Goal: Information Seeking & Learning: Find specific fact

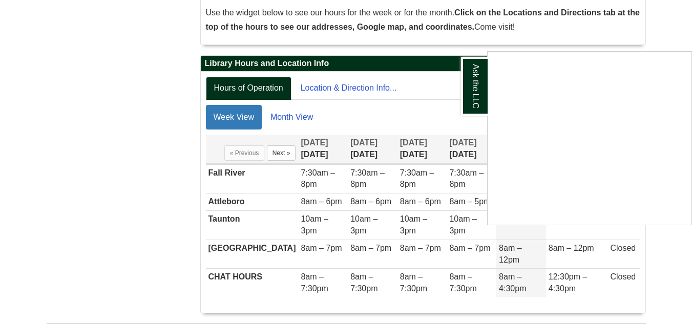
scroll to position [204, 0]
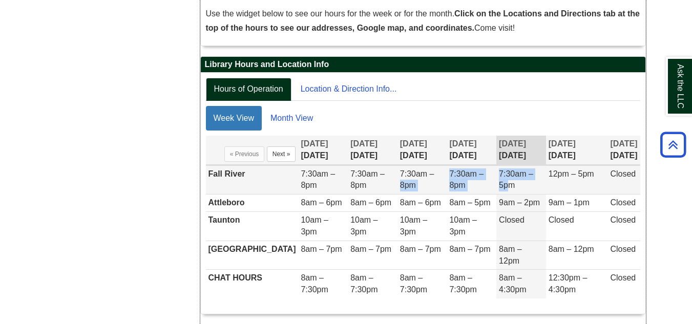
drag, startPoint x: 433, startPoint y: 173, endPoint x: 506, endPoint y: 181, distance: 73.8
click at [506, 181] on tr "Fall River 7:30am – 8pm 7:30am – 8pm 7:30am – 8pm 7:30am – 8pm 7:30am – 5pm 12p…" at bounding box center [423, 180] width 435 height 29
click at [576, 176] on span "12pm – 5pm" at bounding box center [572, 174] width 46 height 9
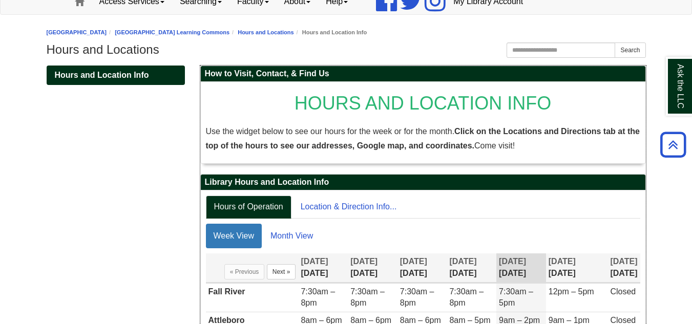
scroll to position [0, 0]
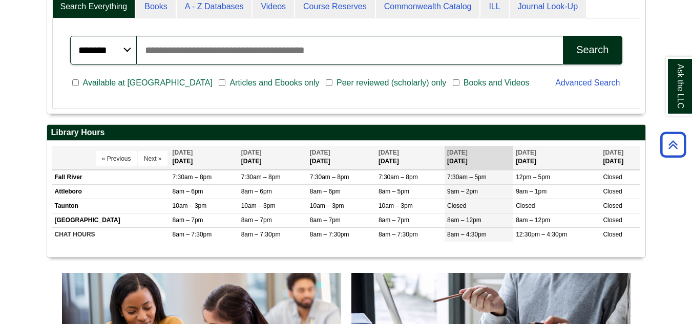
scroll to position [307, 0]
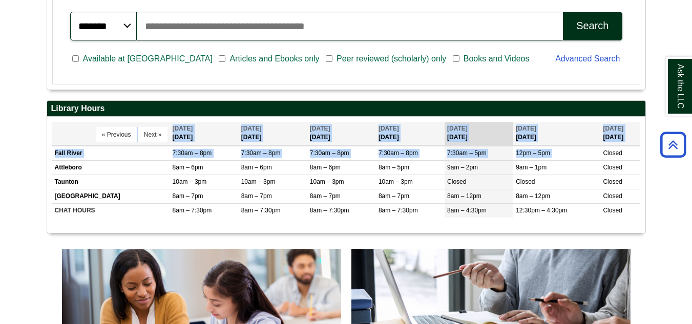
drag, startPoint x: 603, startPoint y: 153, endPoint x: 642, endPoint y: 219, distance: 76.3
click at [642, 219] on div "Display of Opening hours « Previous Next » [DATE] [DATE] [DATE]" at bounding box center [346, 175] width 599 height 116
click at [642, 209] on div "Display of Opening hours « Previous Next » [DATE] [DATE] [DATE]" at bounding box center [346, 175] width 599 height 116
